Goal: Task Accomplishment & Management: Manage account settings

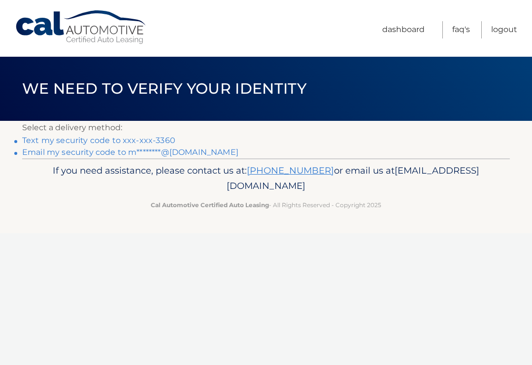
click at [170, 137] on link "Text my security code to xxx-xxx-3360" at bounding box center [98, 140] width 153 height 9
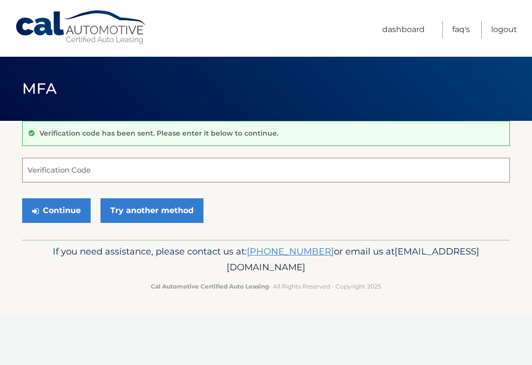
click at [136, 172] on input "Verification Code" at bounding box center [266, 170] width 488 height 25
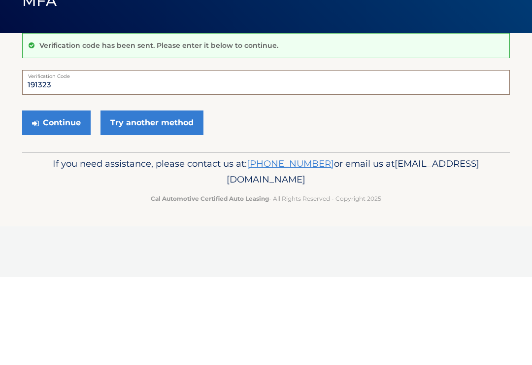
type input "191323"
click at [67, 198] on button "Continue" at bounding box center [56, 210] width 69 height 25
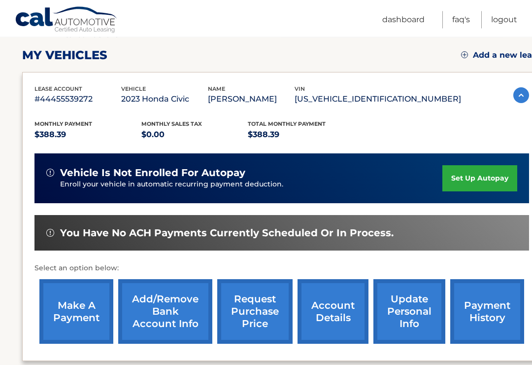
scroll to position [133, 0]
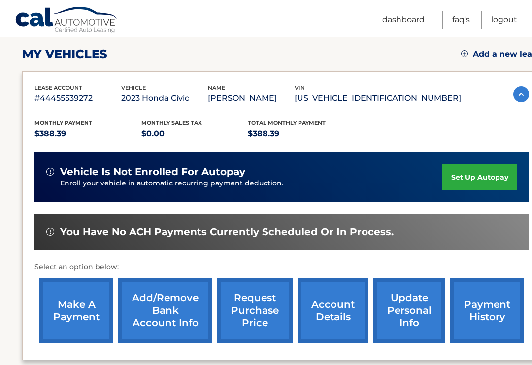
click at [79, 306] on link "make a payment" at bounding box center [76, 310] width 74 height 65
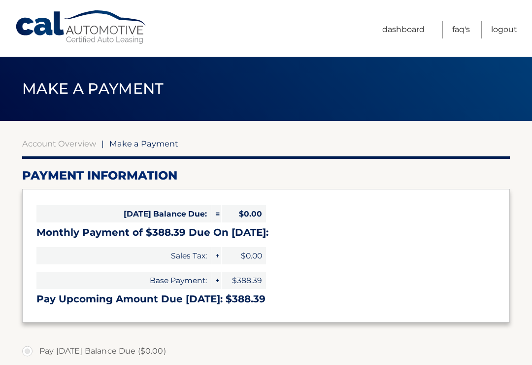
select select "ZDQxNTViYjYtZjc1Ni00ZWYzLThmY2MtZmNkMTQ1YTU0NDk0"
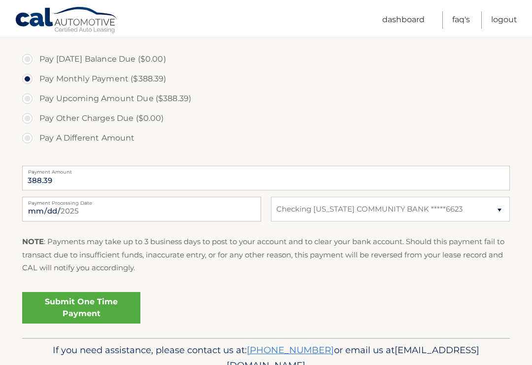
scroll to position [302, 0]
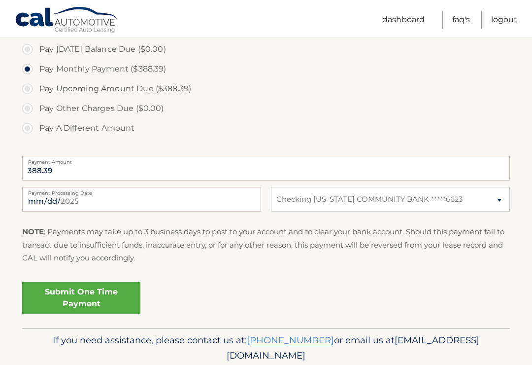
click at [114, 296] on link "Submit One Time Payment" at bounding box center [81, 298] width 118 height 32
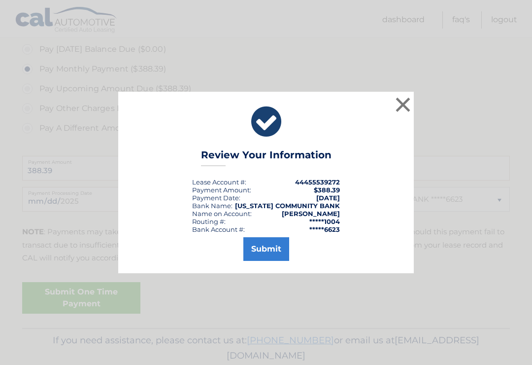
click at [266, 255] on button "Submit" at bounding box center [266, 249] width 46 height 24
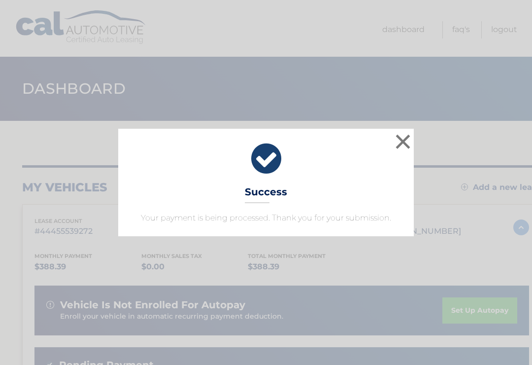
click at [405, 142] on button "×" at bounding box center [403, 142] width 20 height 20
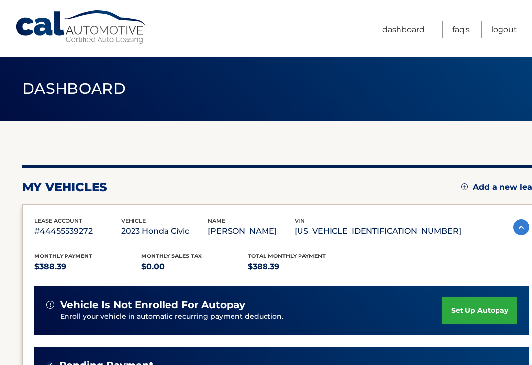
click at [512, 32] on link "Logout" at bounding box center [504, 29] width 26 height 17
